Goal: Task Accomplishment & Management: Manage account settings

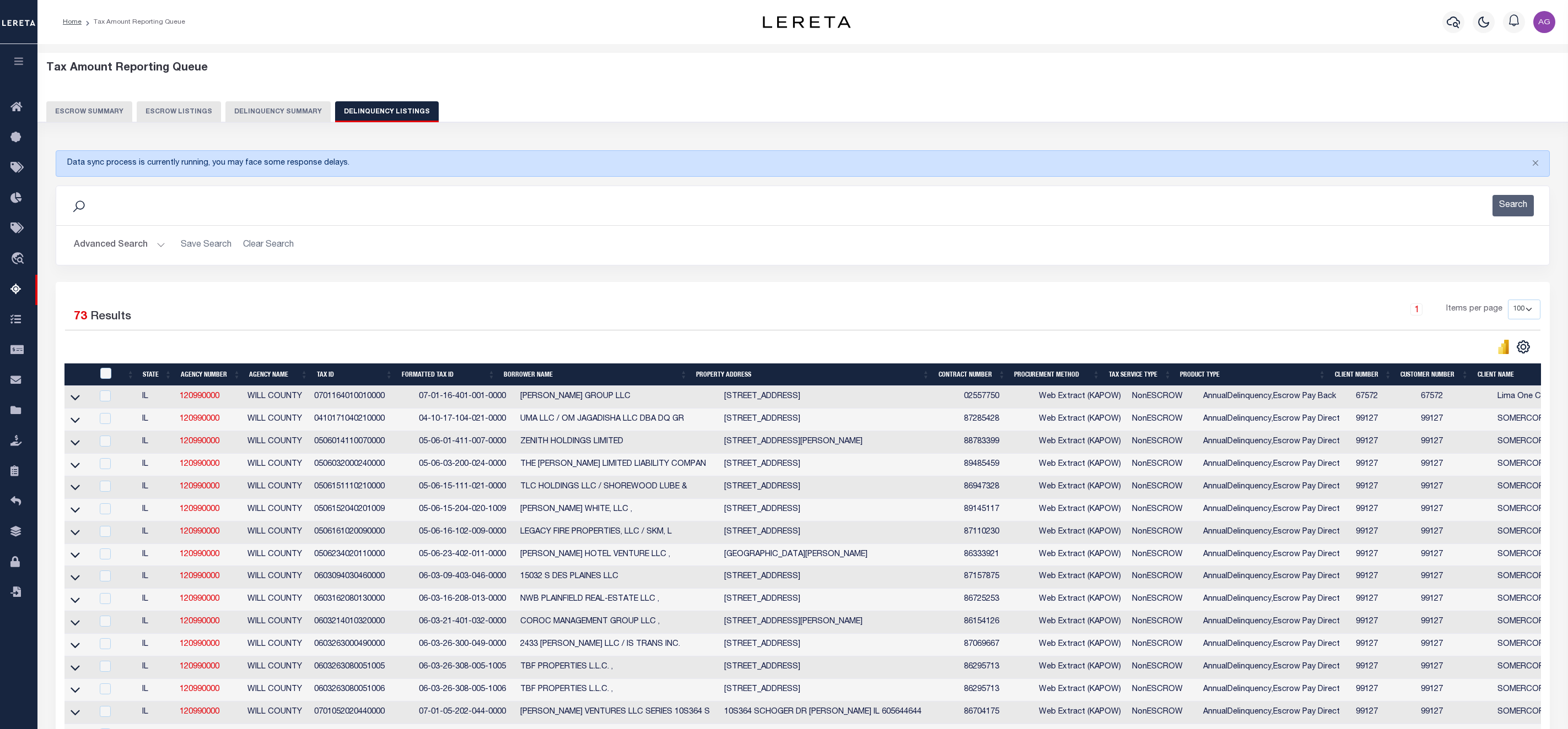
select select "100"
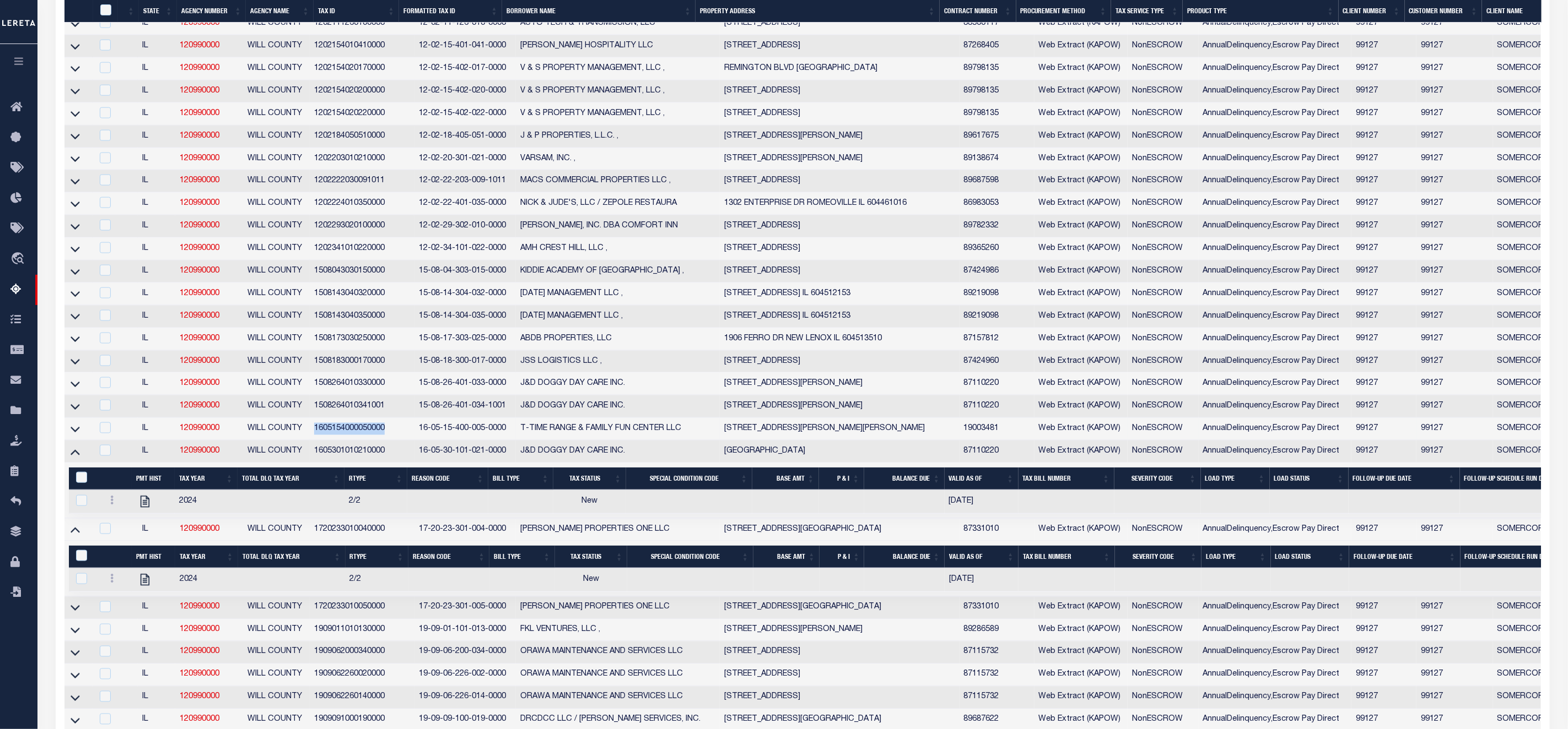
drag, startPoint x: 319, startPoint y: 445, endPoint x: 390, endPoint y: 443, distance: 71.0
click at [390, 441] on td "1605154000050000" at bounding box center [362, 429] width 105 height 22
checkbox input "true"
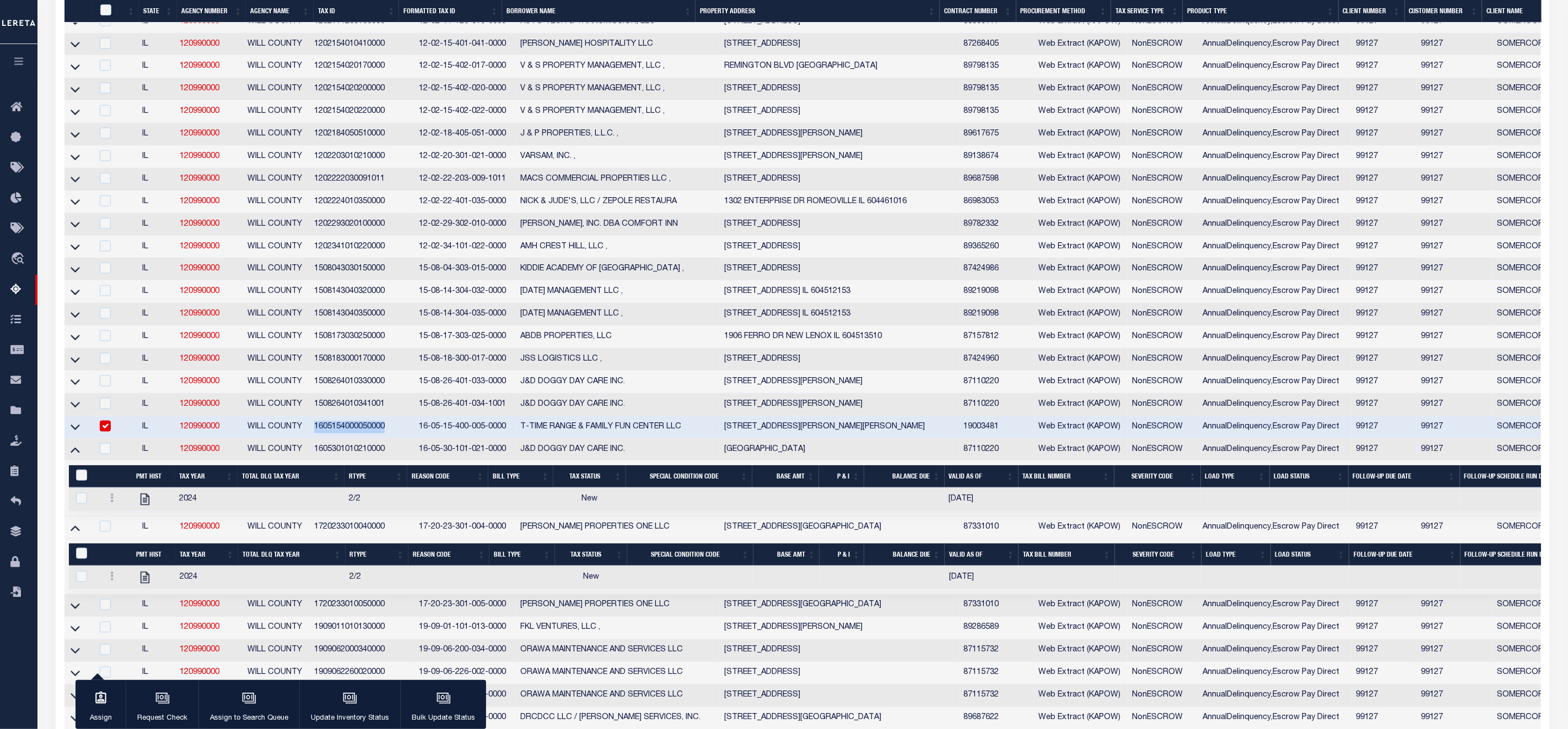
copy td "1605154000050000"
drag, startPoint x: 318, startPoint y: 418, endPoint x: 391, endPoint y: 415, distance: 73.1
click at [391, 415] on td "1508264010341001" at bounding box center [362, 405] width 105 height 22
checkbox input "true"
copy td "1508264010341001"
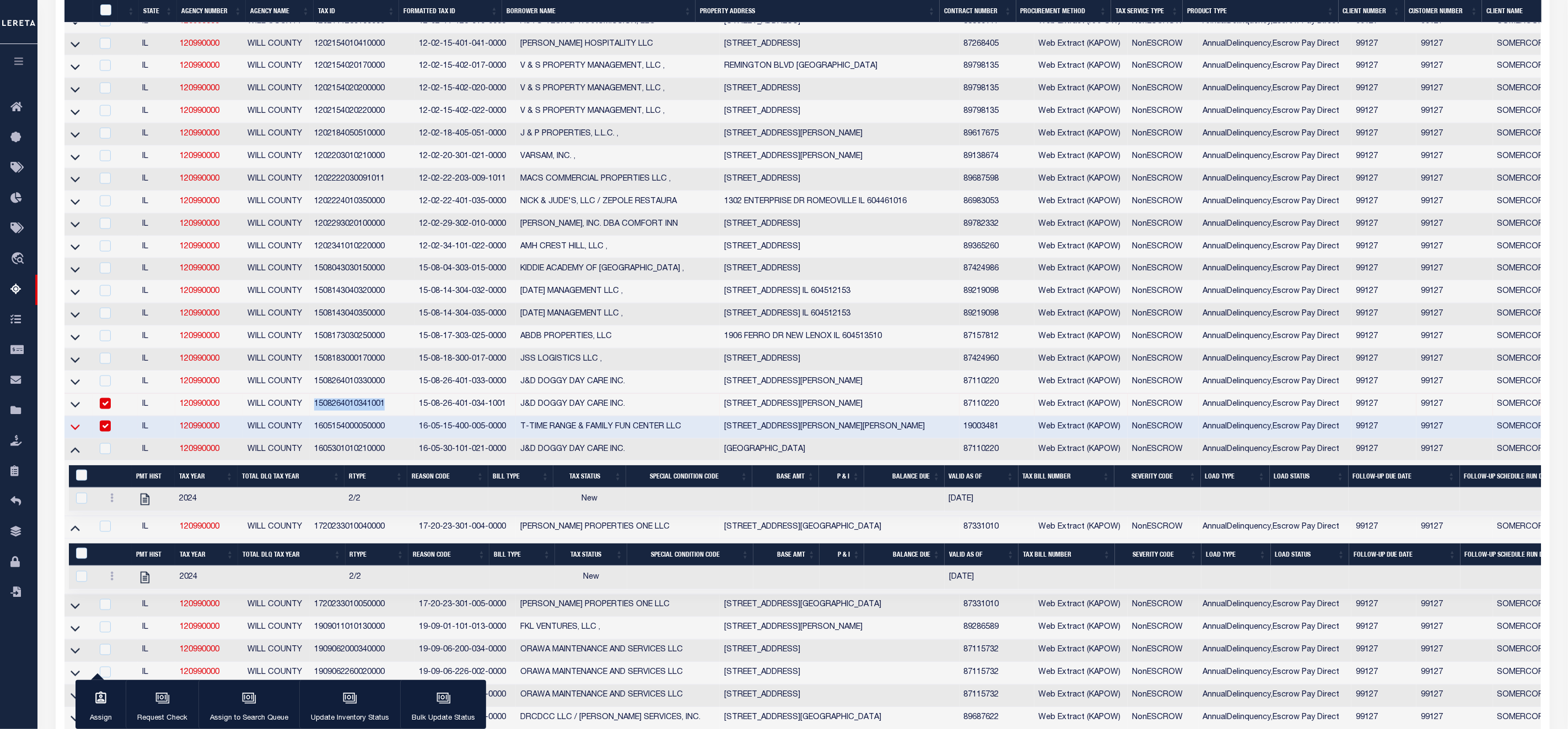
click at [76, 433] on icon at bounding box center [75, 427] width 9 height 12
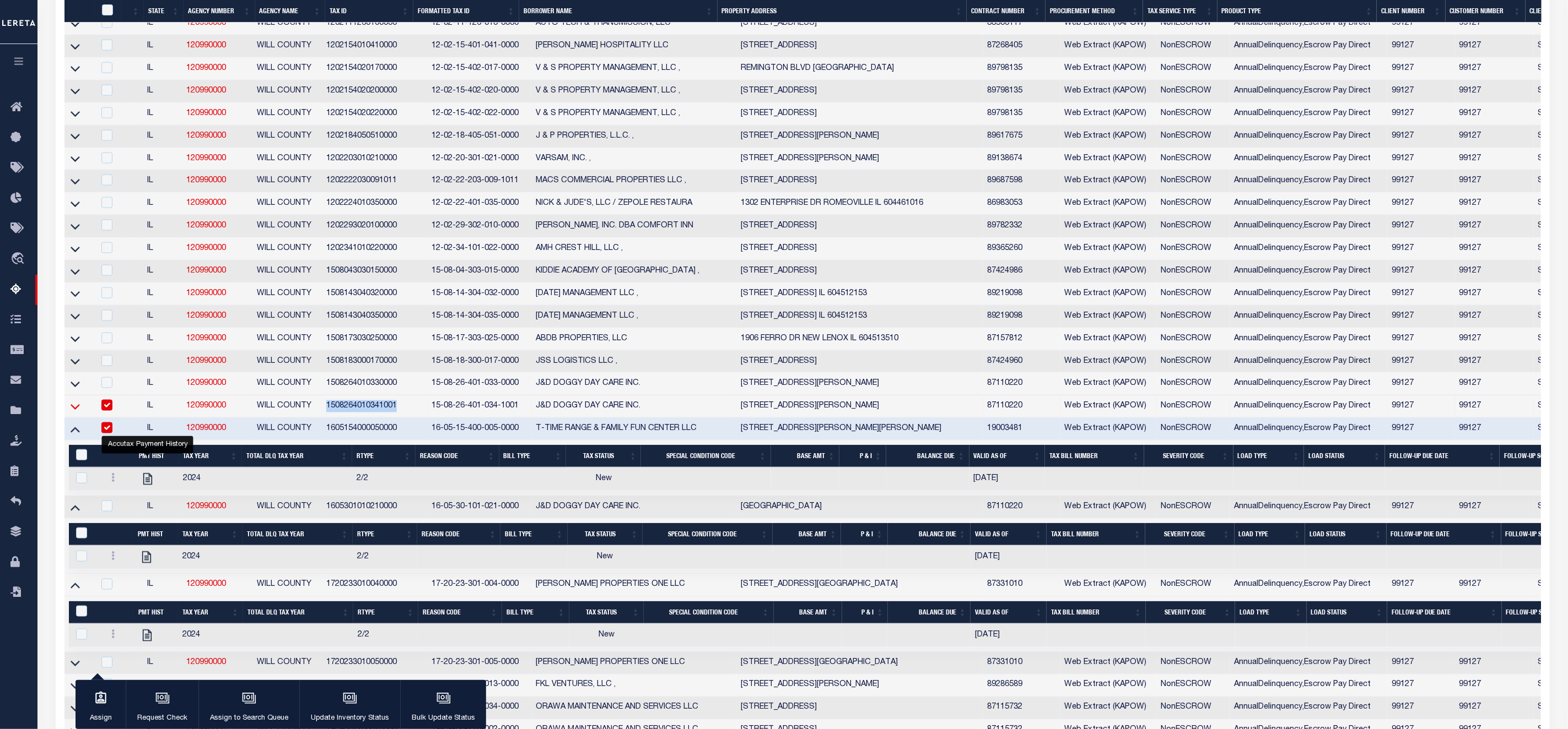
click at [72, 413] on icon at bounding box center [75, 407] width 9 height 12
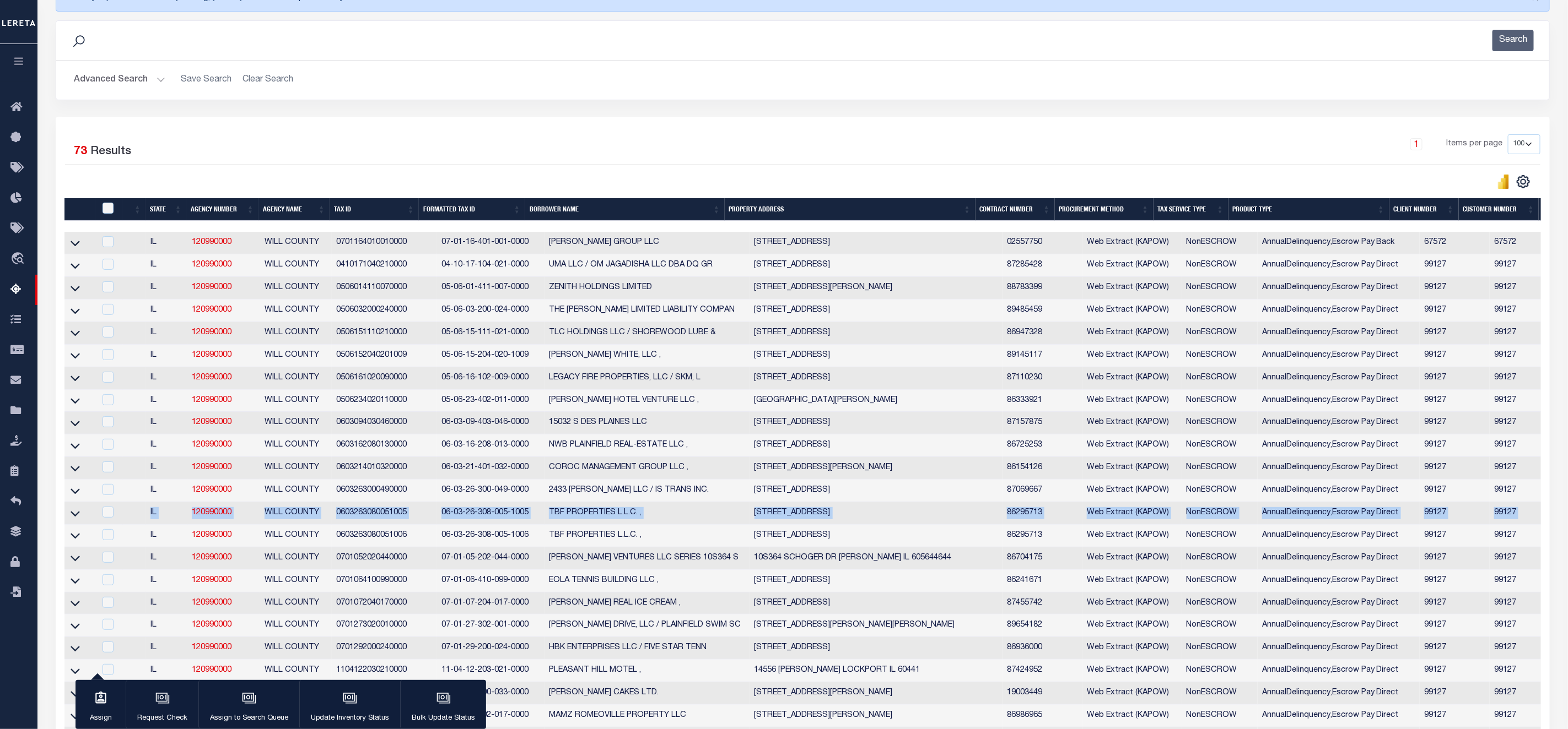
drag, startPoint x: 1470, startPoint y: 517, endPoint x: 103, endPoint y: 527, distance: 1367.0
click at [103, 525] on tr "IL 120990000 WILL COUNTY 0603263080051005 06-03-26-308-005-1005 TBF PROPERTIES …" at bounding box center [1138, 514] width 2148 height 22
click at [107, 516] on input "checkbox" at bounding box center [108, 512] width 11 height 11
checkbox input "true"
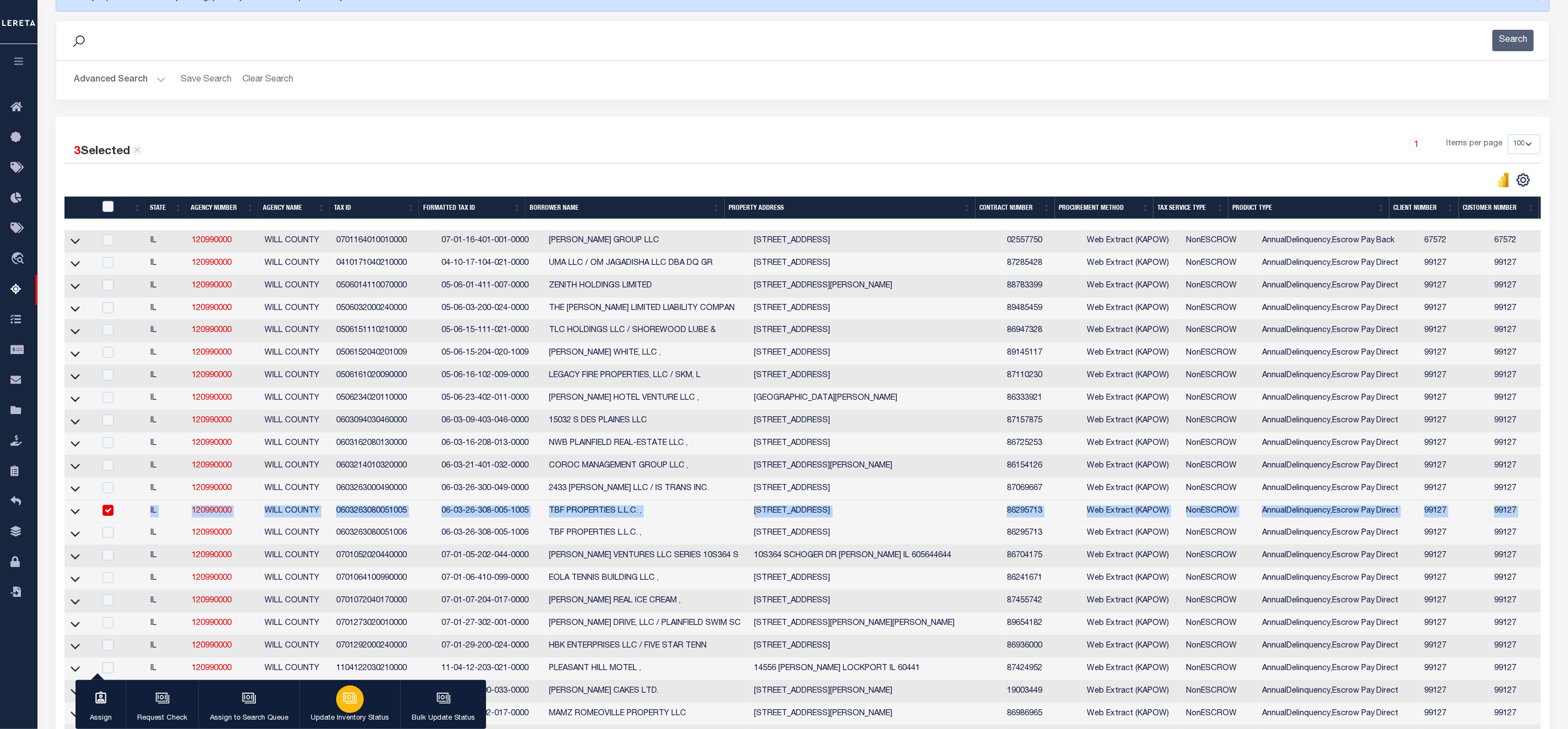
click at [354, 699] on icon "button" at bounding box center [350, 699] width 14 height 14
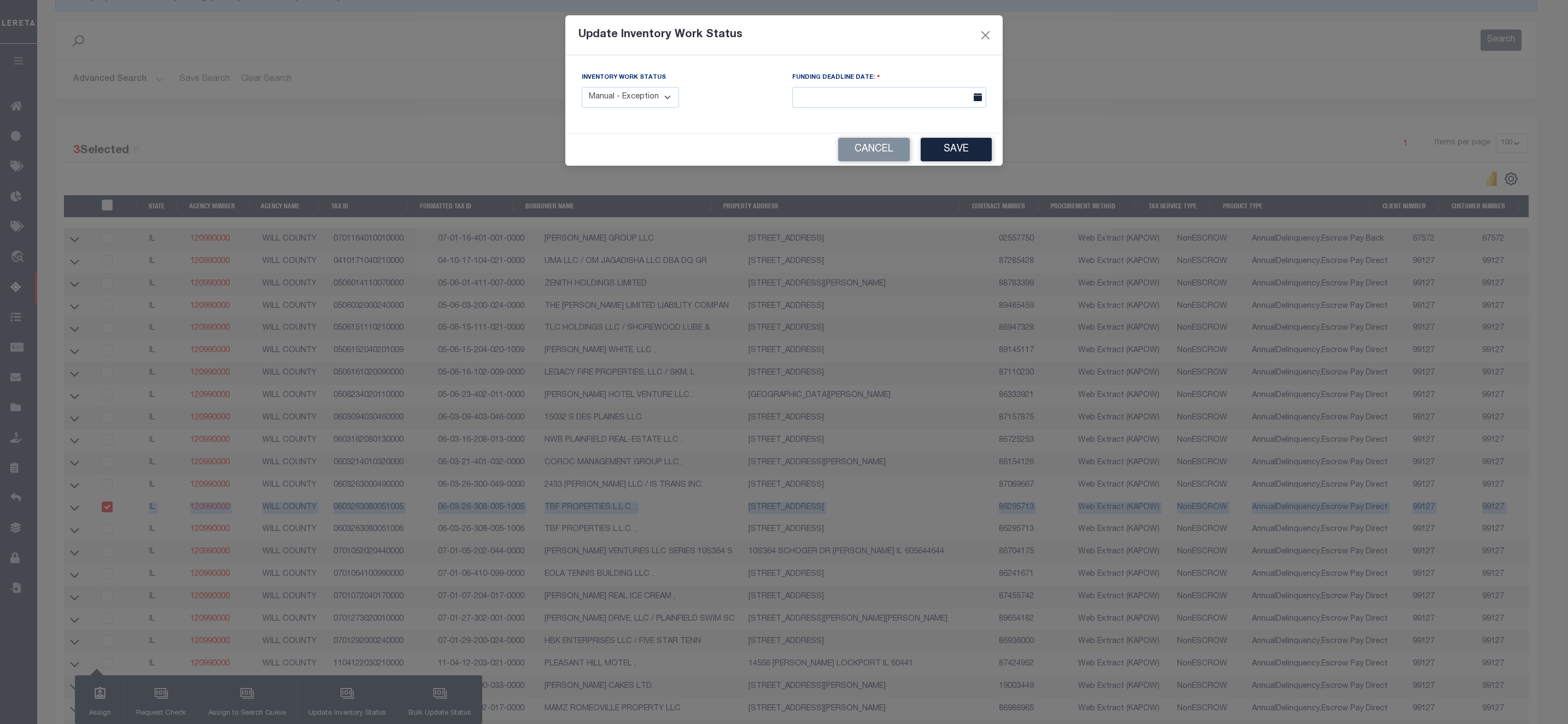
click at [637, 100] on select "Manual - Exception Pended - Awaiting Search Late Add Exception Completed" at bounding box center [630, 97] width 97 height 22
select select "3"
click at [582, 88] on select "Manual - Exception Pended - Awaiting Search Late Add Exception Completed" at bounding box center [630, 97] width 97 height 22
click at [966, 146] on button "Save" at bounding box center [956, 150] width 71 height 24
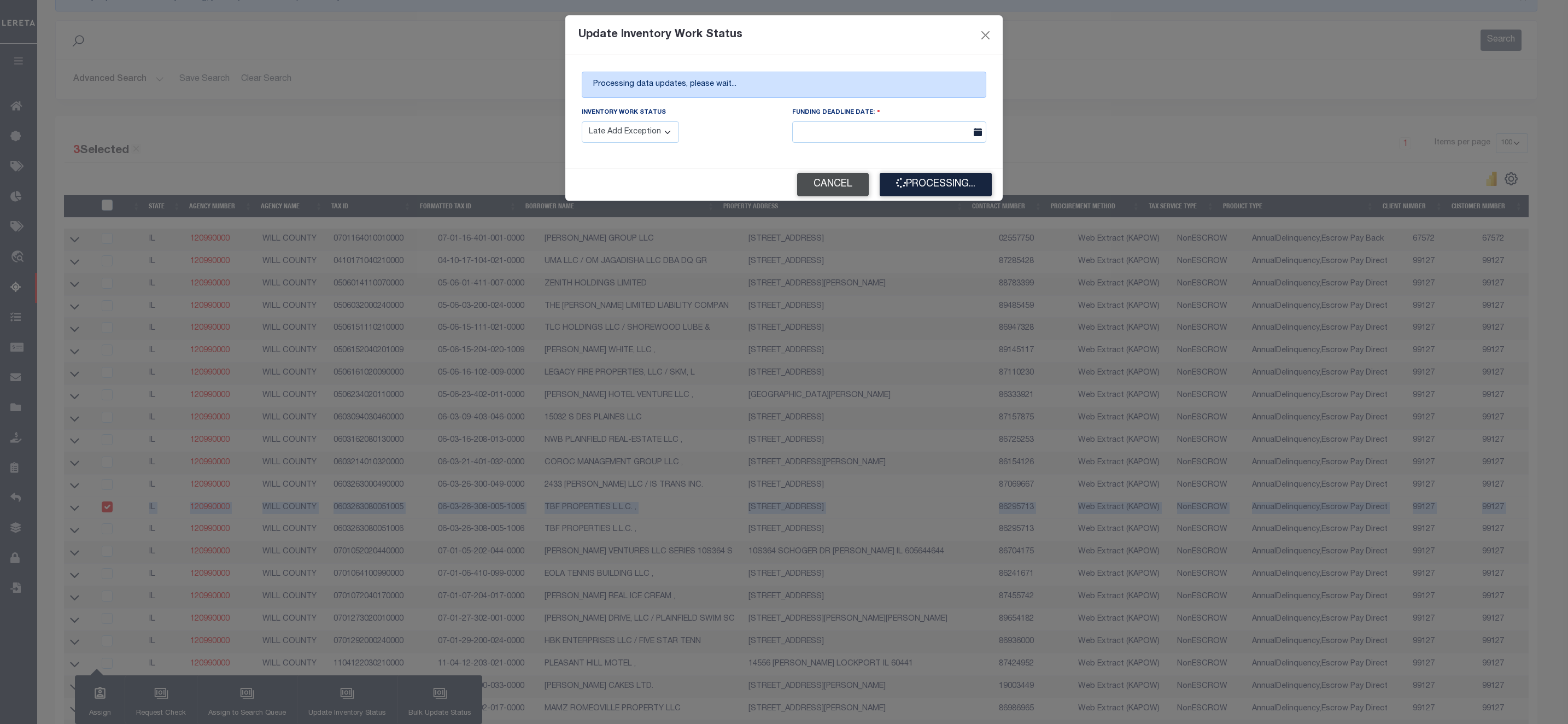
click at [835, 187] on button "Cancel" at bounding box center [833, 184] width 72 height 24
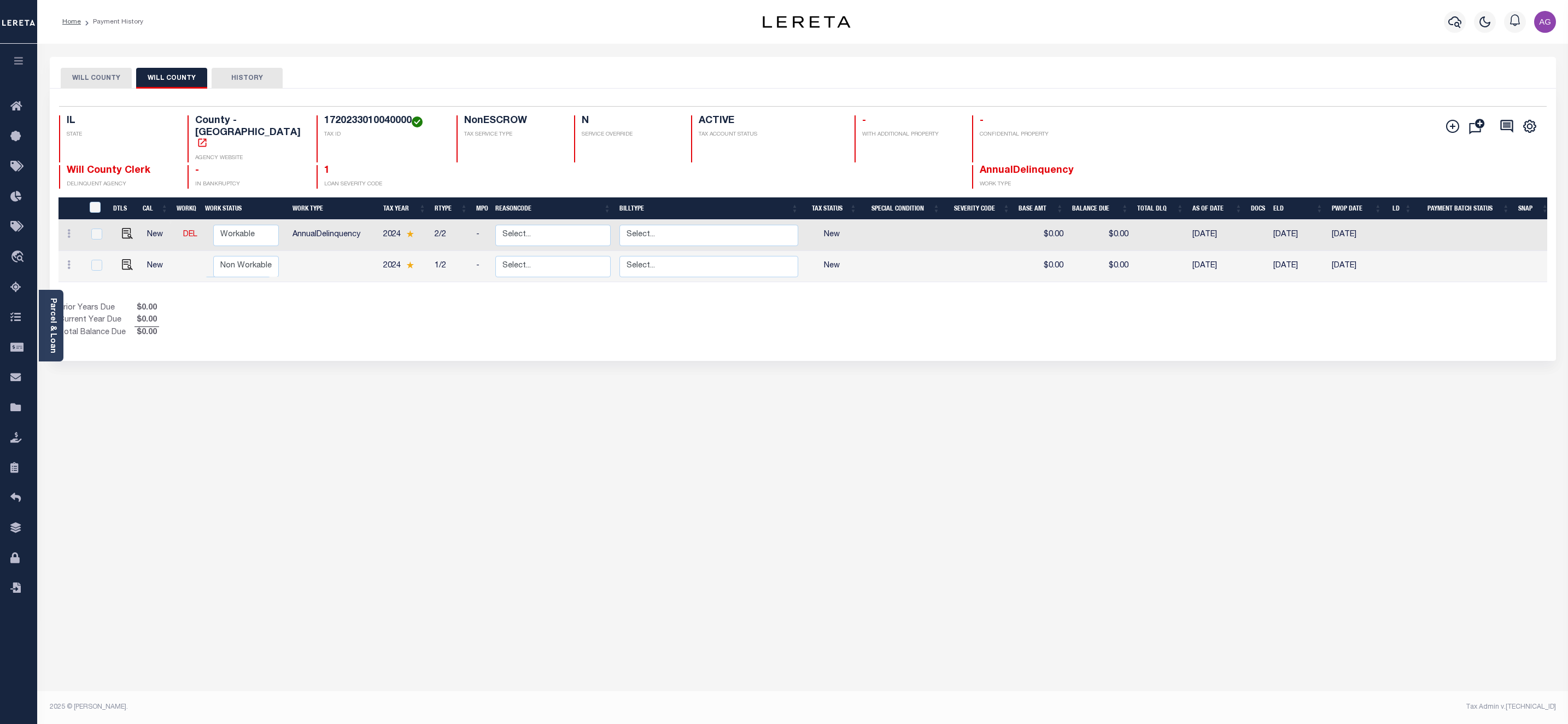
click at [481, 303] on div "Prior Years Due $0.00 Current Year Due $0.00 Total Balance Due $0.00" at bounding box center [431, 321] width 744 height 37
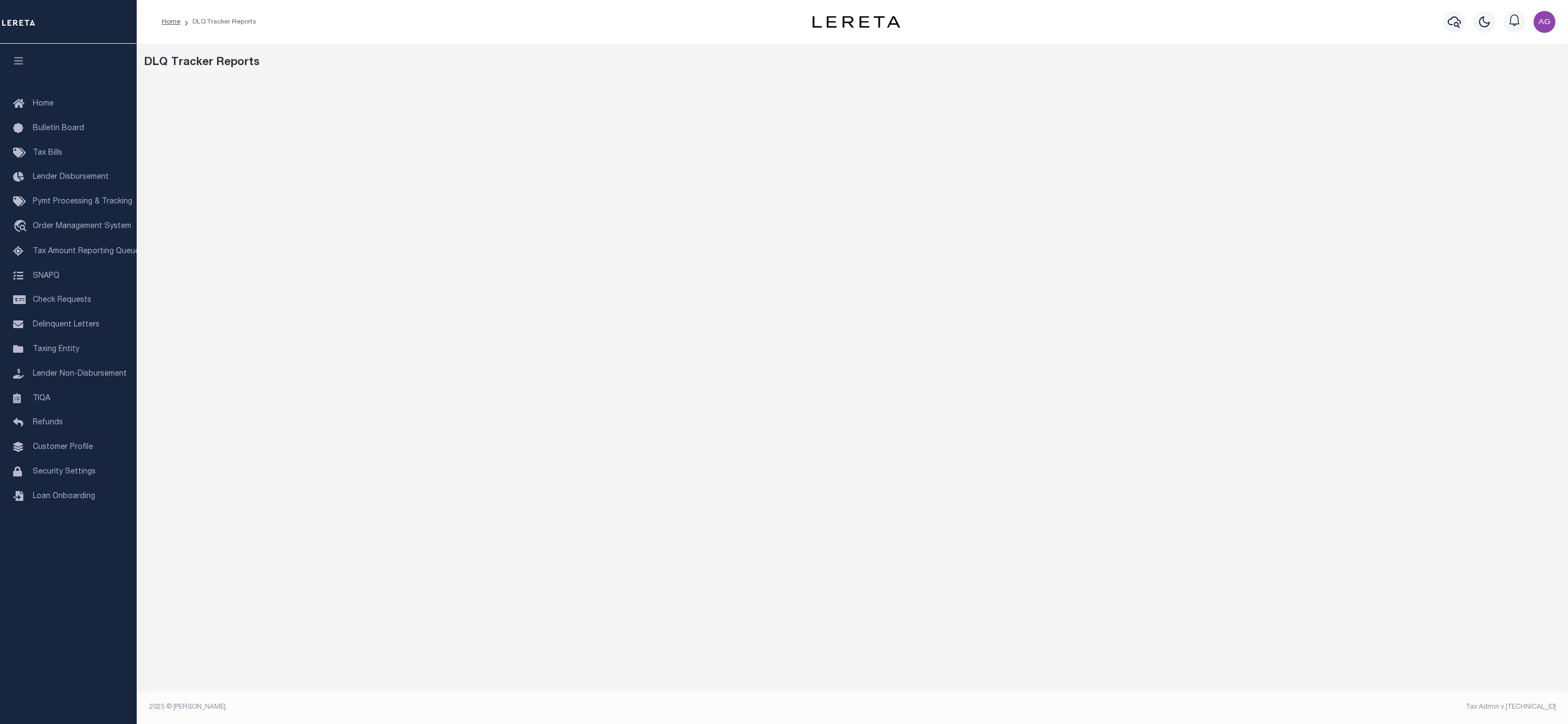
click at [578, 660] on div "DLQ Tracker Reports" at bounding box center [852, 366] width 1431 height 644
click at [452, 689] on div "DLQ Tracker Reports Mentions and Notifications See All" at bounding box center [852, 370] width 1431 height 652
click at [46, 105] on span "Home" at bounding box center [43, 104] width 21 height 8
click at [633, 652] on div at bounding box center [852, 367] width 1425 height 574
click at [58, 107] on link "Home" at bounding box center [68, 105] width 137 height 25
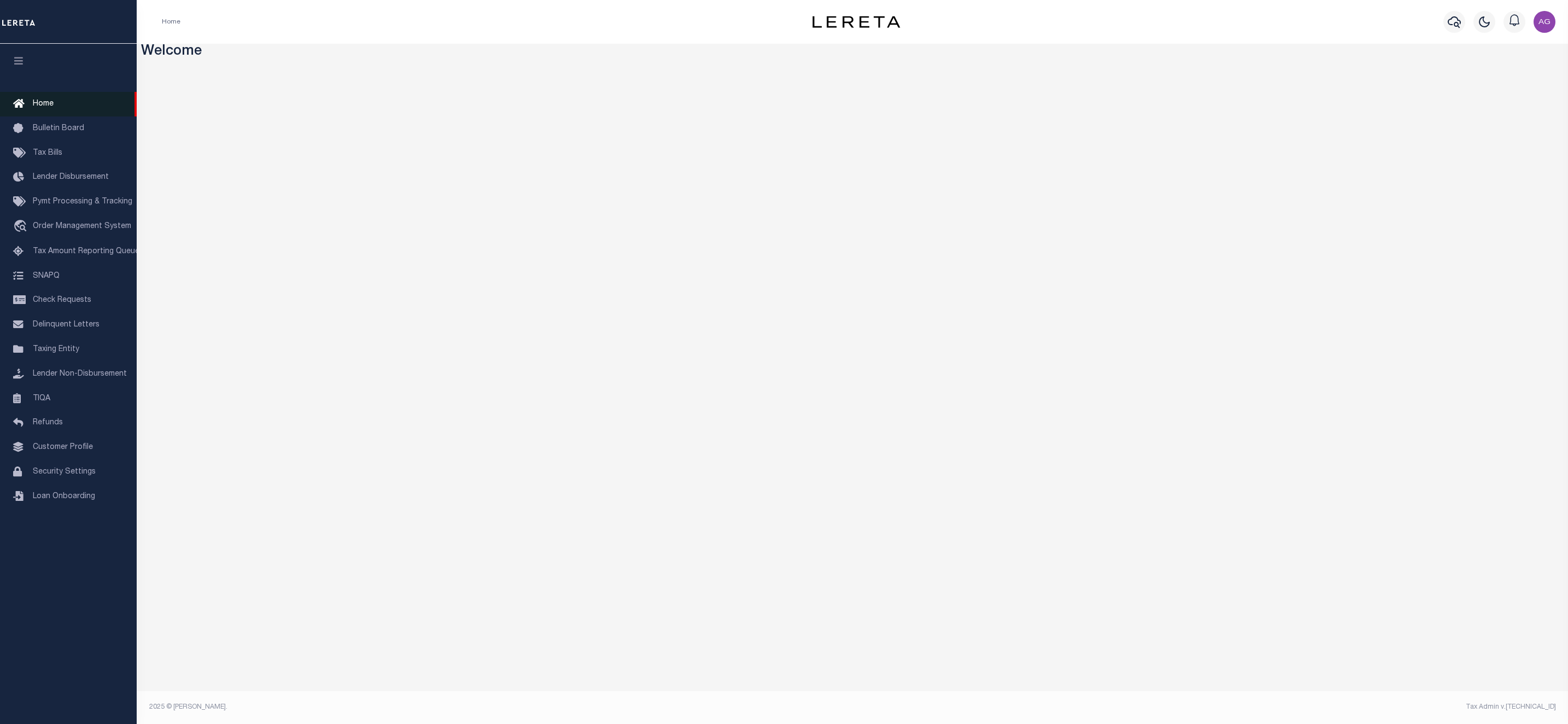
click at [54, 102] on link "Home" at bounding box center [68, 105] width 137 height 25
